Goal: Task Accomplishment & Management: Complete application form

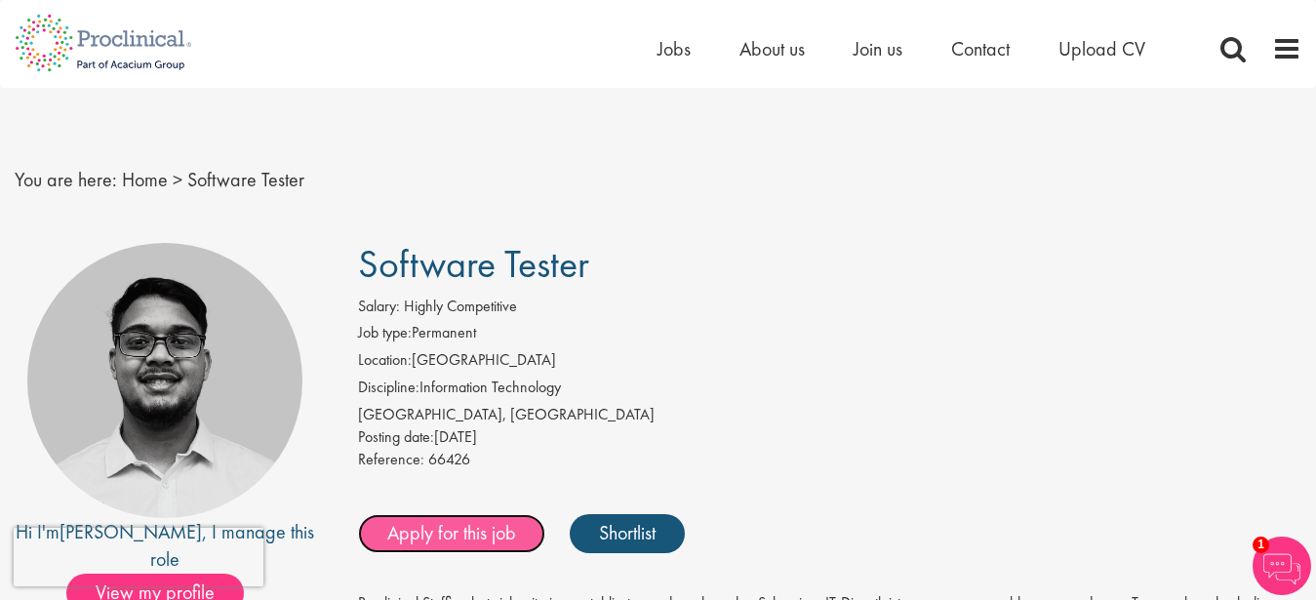
click at [467, 534] on link "Apply for this job" at bounding box center [451, 533] width 187 height 39
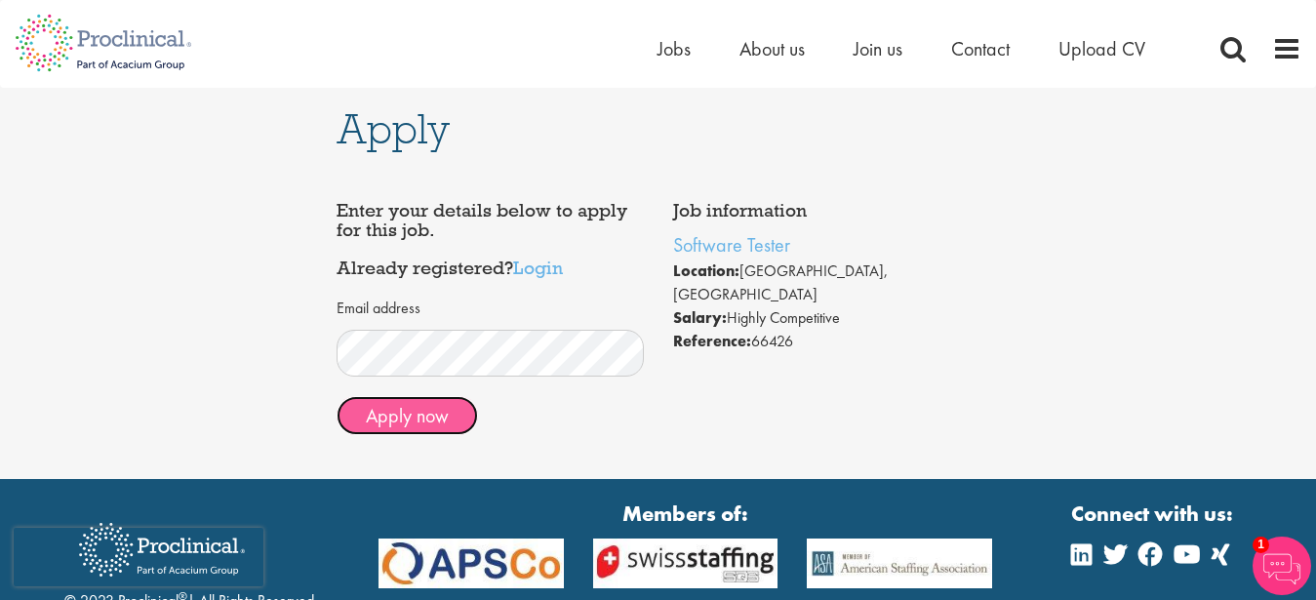
click at [408, 398] on button "Apply now" at bounding box center [407, 415] width 141 height 39
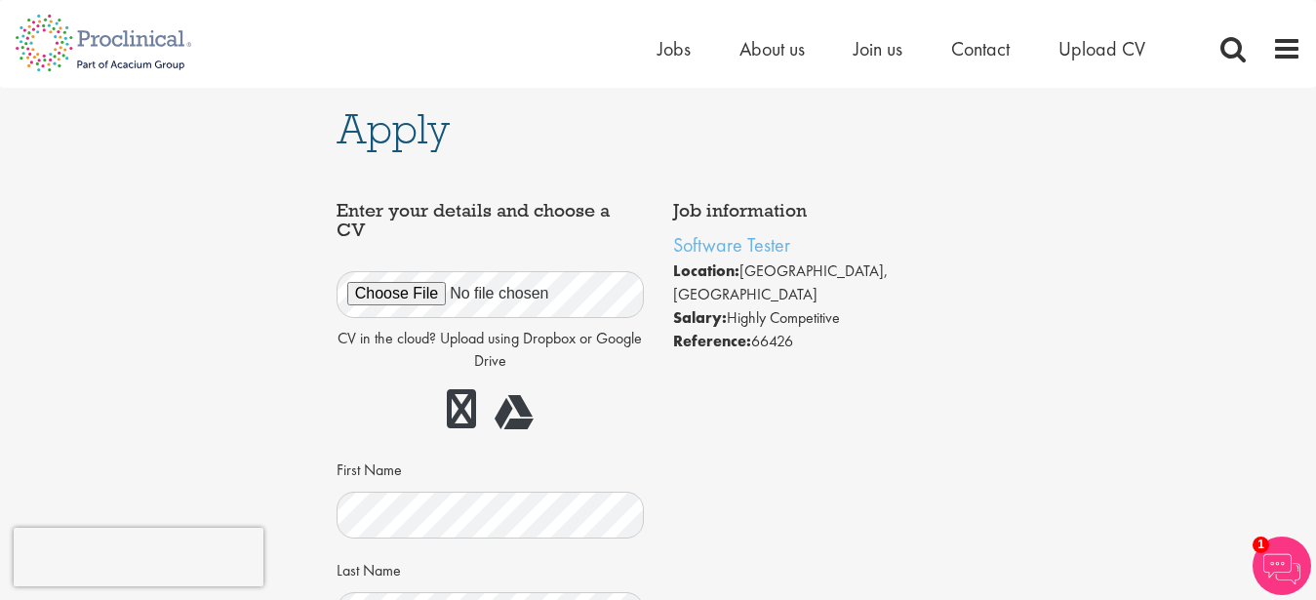
click at [649, 454] on div "Enter your details and choose a CV CV in the cloud? Upload using Dropbox or Goo…" at bounding box center [490, 602] width 337 height 823
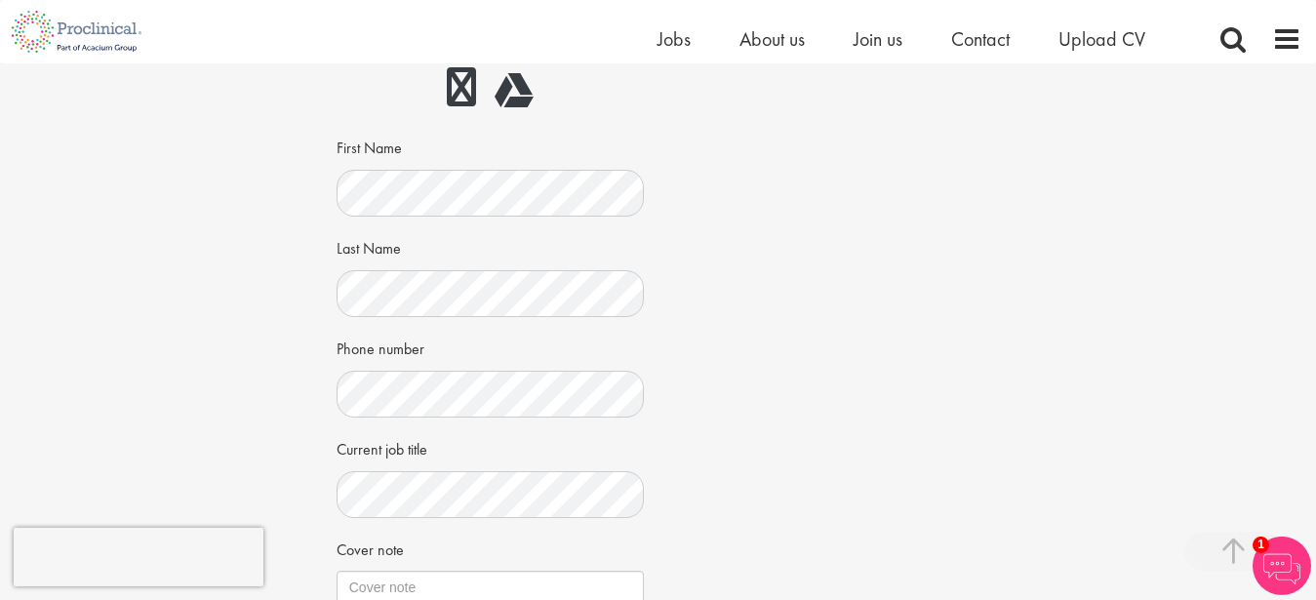
scroll to position [299, 0]
click at [463, 87] on link at bounding box center [461, 85] width 29 height 39
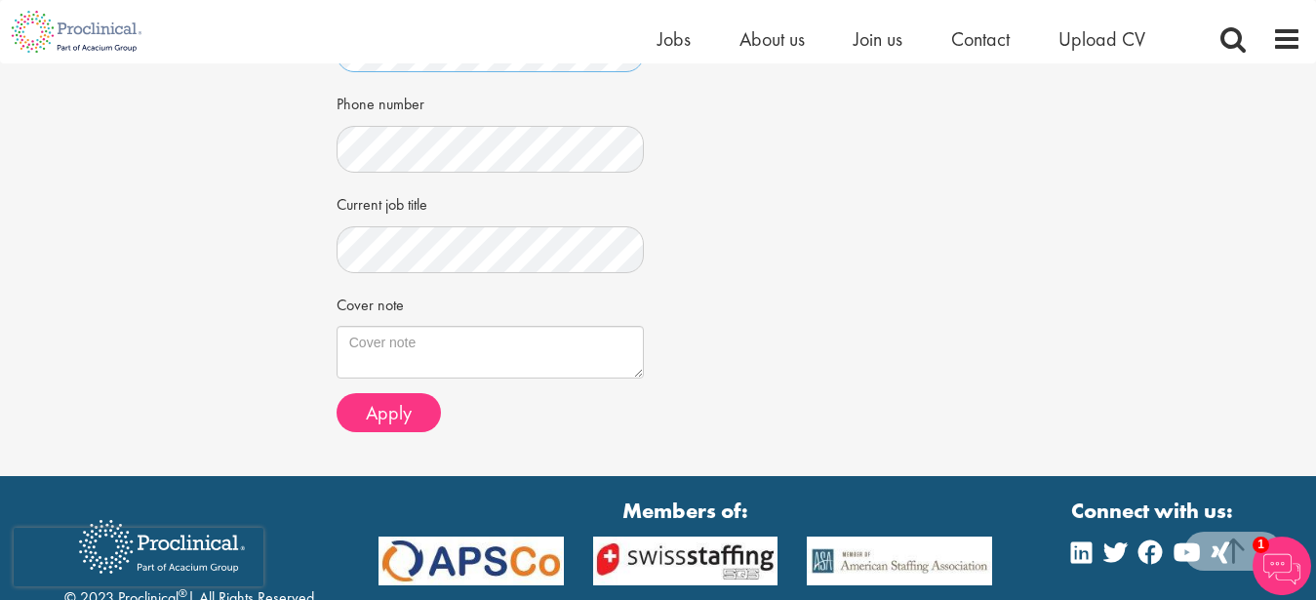
scroll to position [655, 0]
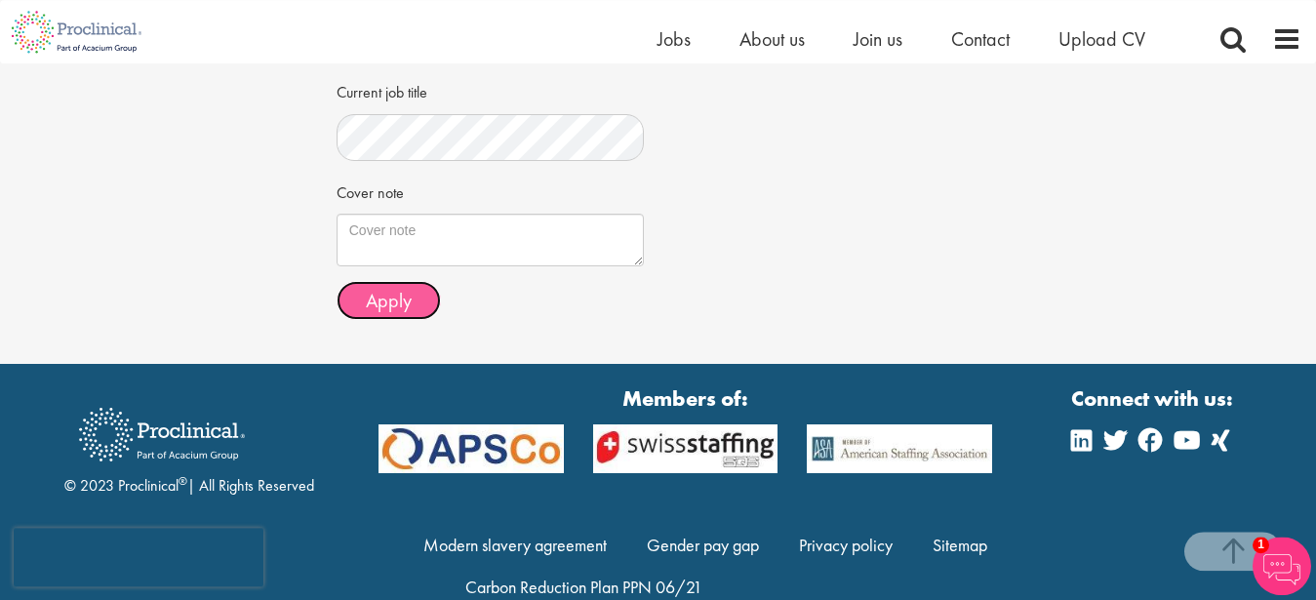
click at [412, 313] on button "Apply" at bounding box center [389, 300] width 104 height 39
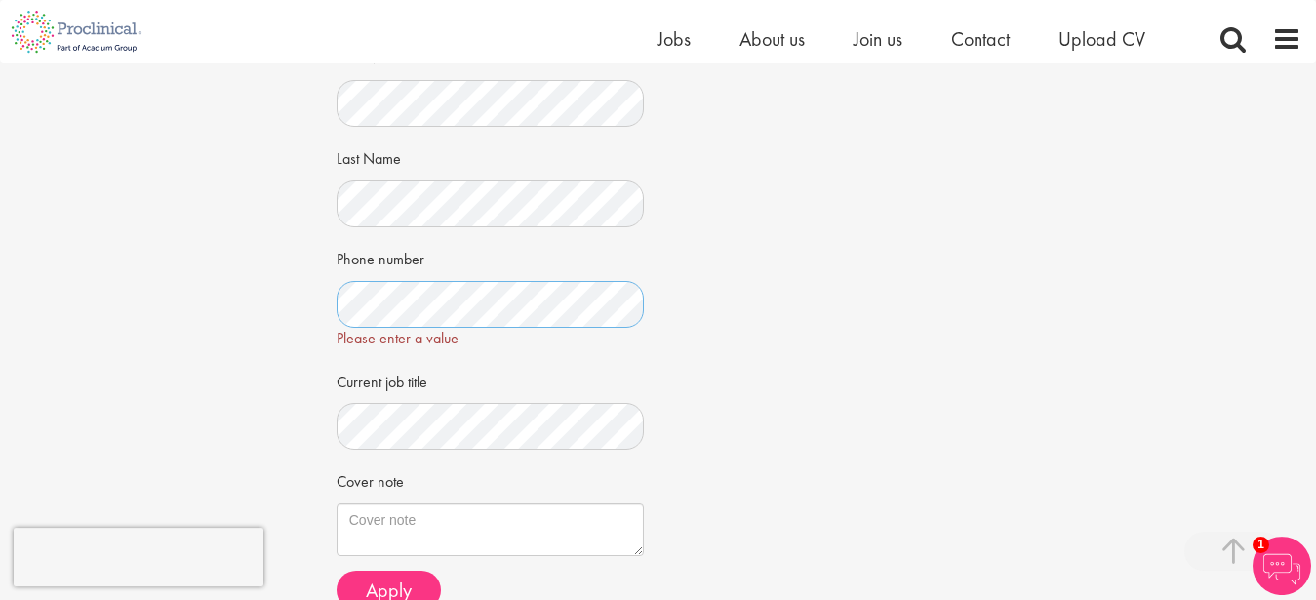
scroll to position [391, 0]
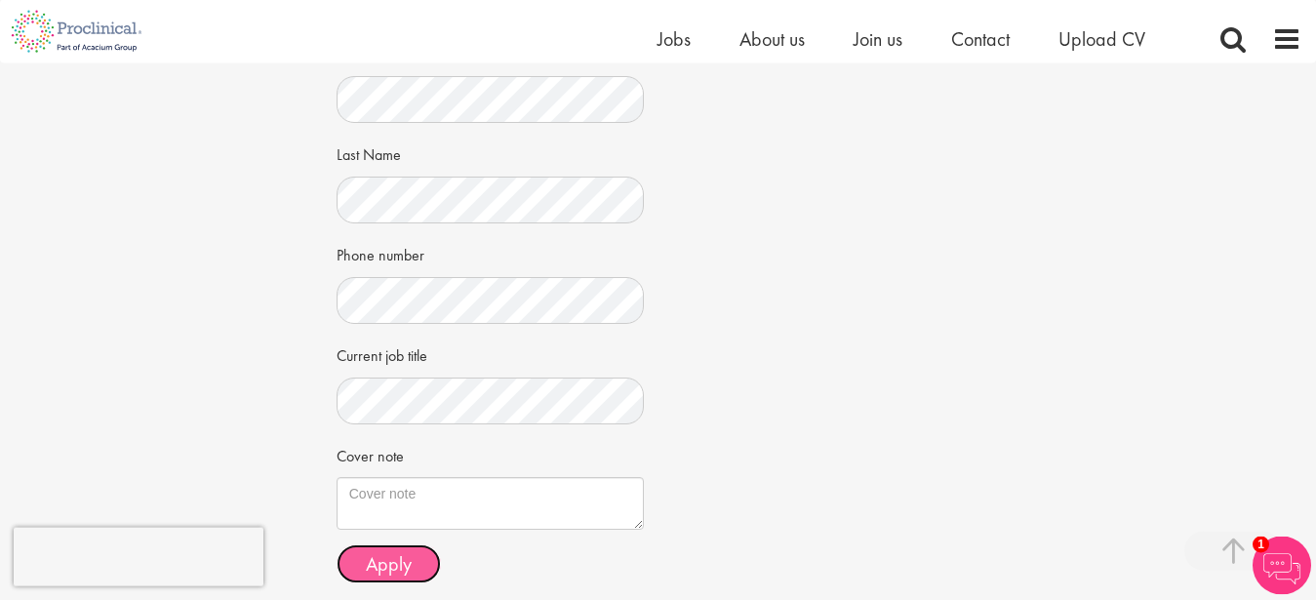
click at [405, 570] on span "Apply" at bounding box center [389, 563] width 46 height 25
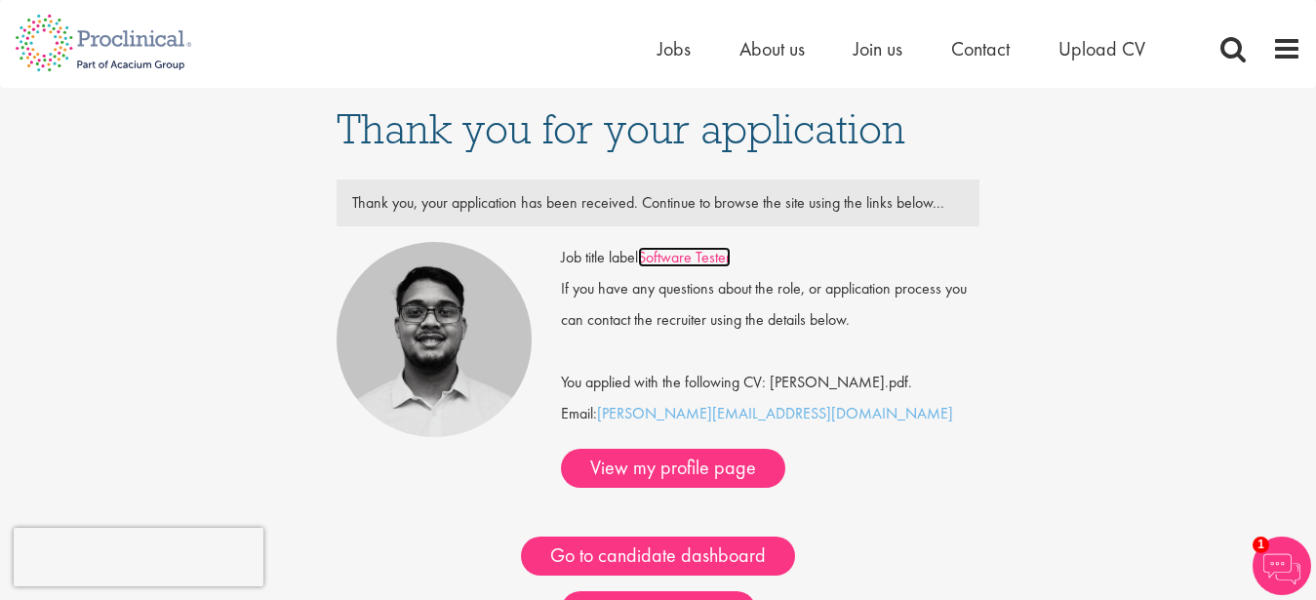
click at [682, 256] on link "Software Tester" at bounding box center [684, 257] width 93 height 20
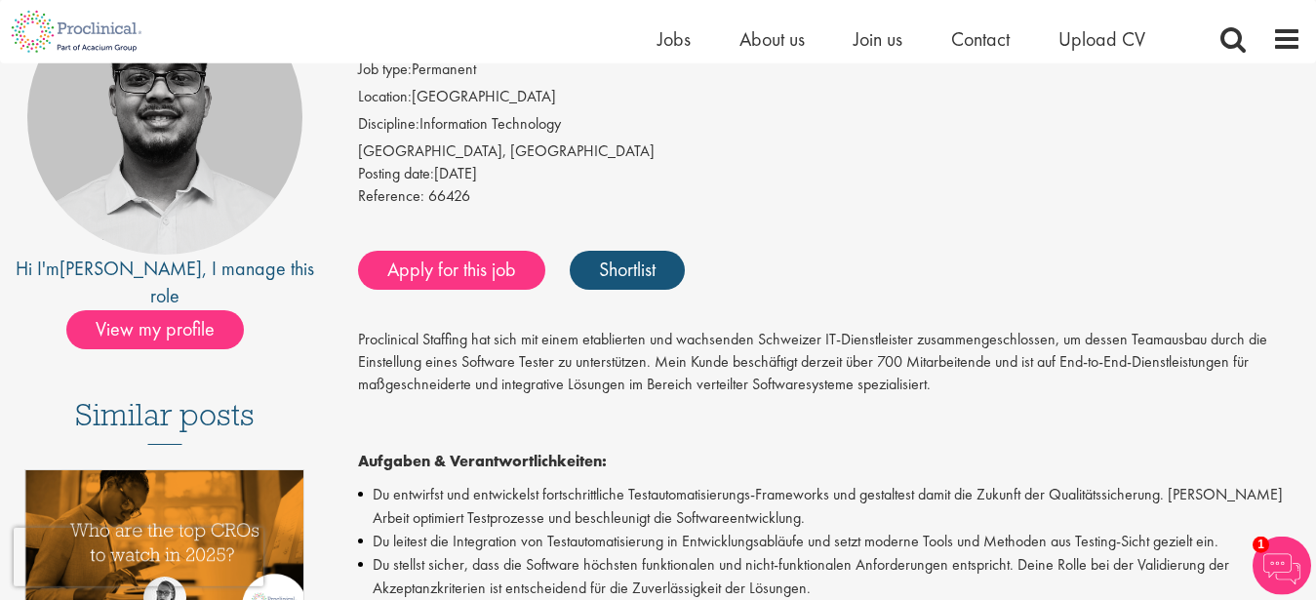
scroll to position [249, 0]
